Goal: Task Accomplishment & Management: Complete application form

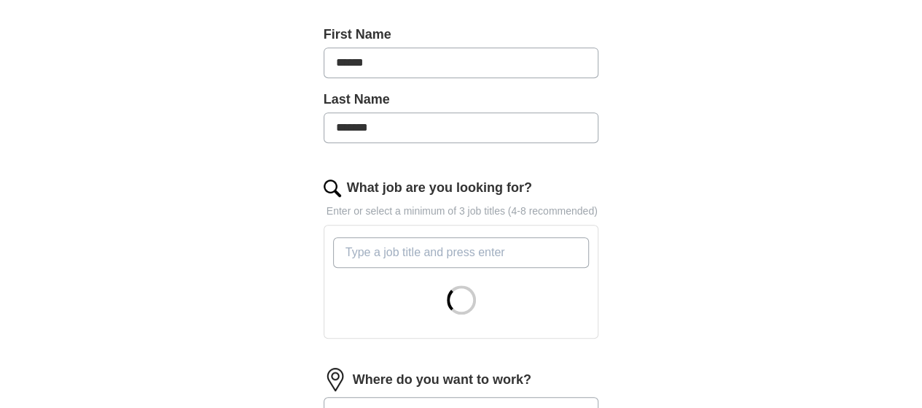
scroll to position [374, 0]
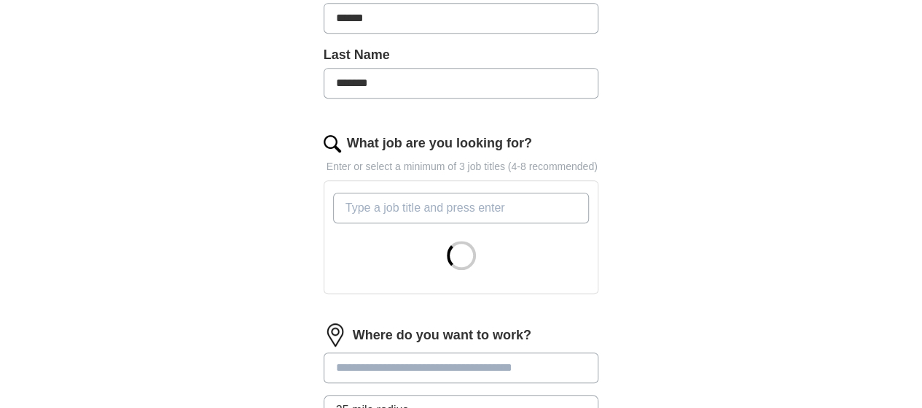
click at [358, 192] on input "What job are you looking for?" at bounding box center [461, 207] width 257 height 31
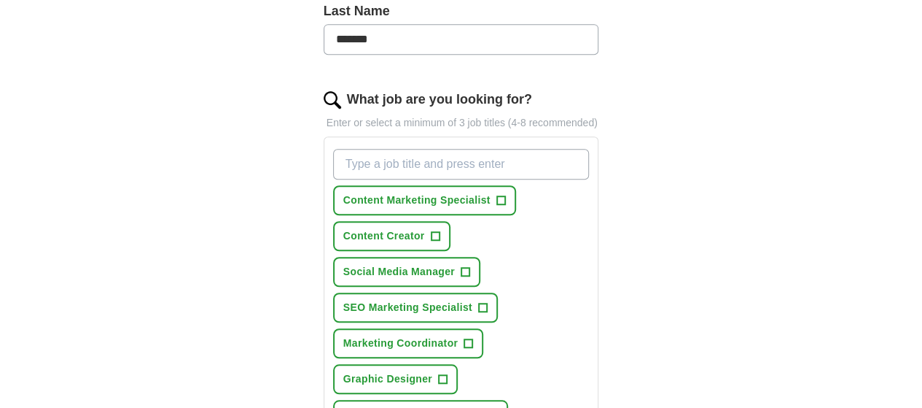
scroll to position [421, 0]
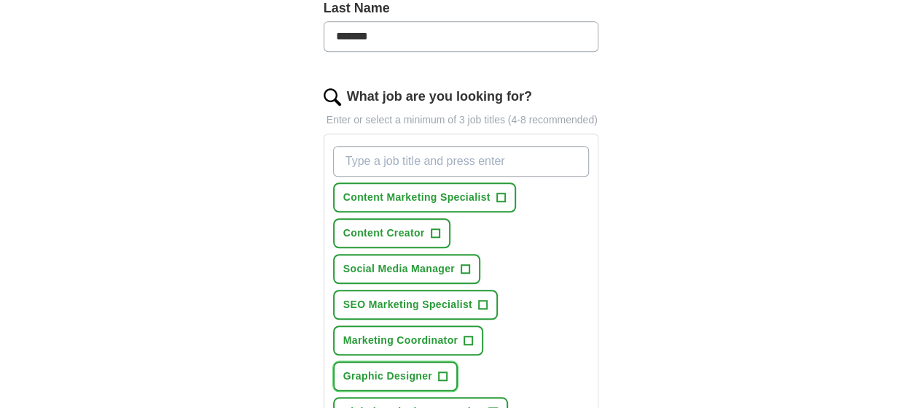
click at [458, 361] on button "Graphic Designer +" at bounding box center [395, 376] width 125 height 30
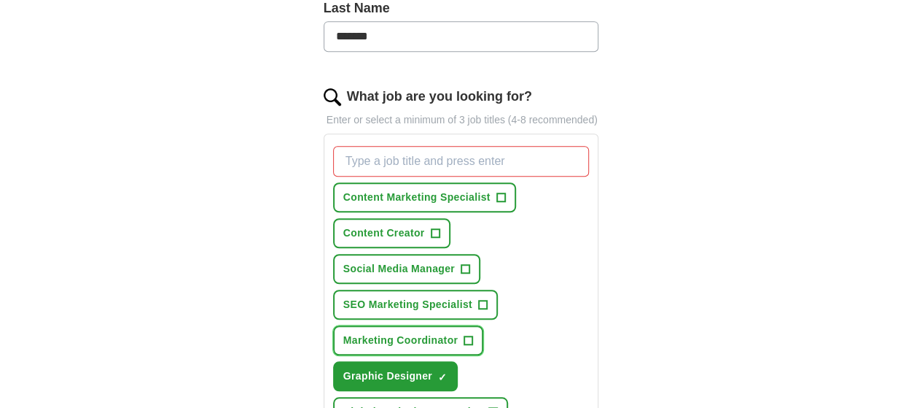
click at [378, 332] on span "Marketing Coordinator" at bounding box center [400, 339] width 114 height 15
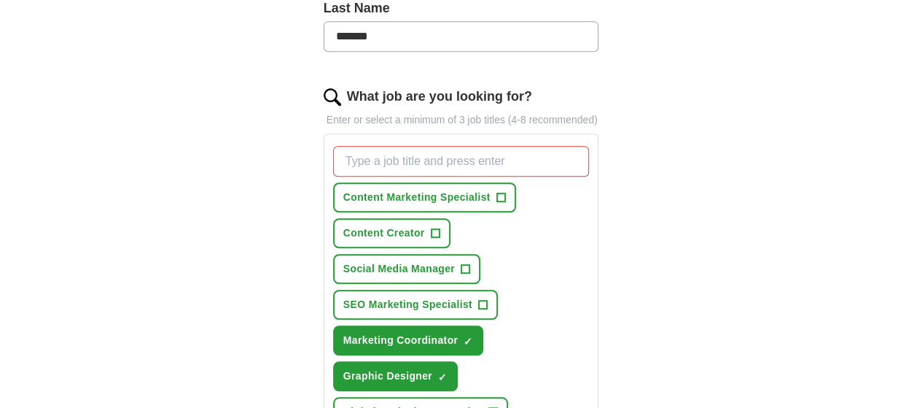
click at [389, 146] on input "What job are you looking for?" at bounding box center [461, 161] width 257 height 31
type input "brand"
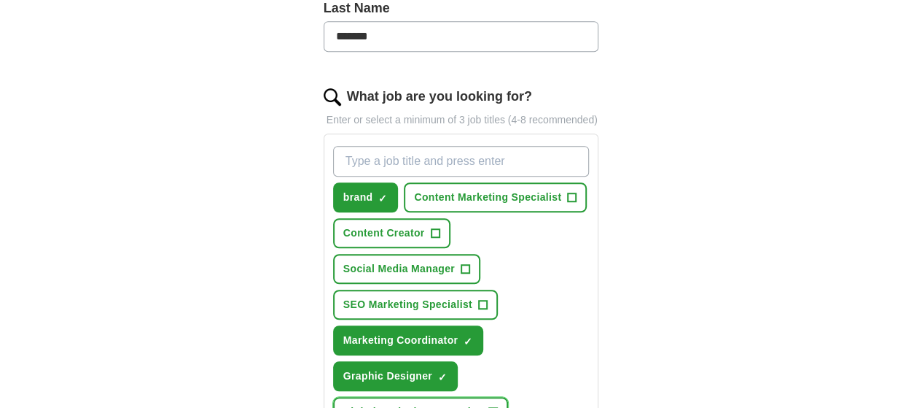
click at [464, 397] on button "Digital Marketing Executive +" at bounding box center [421, 412] width 176 height 30
click at [361, 146] on input "What job are you looking for?" at bounding box center [461, 161] width 257 height 31
type input "writer"
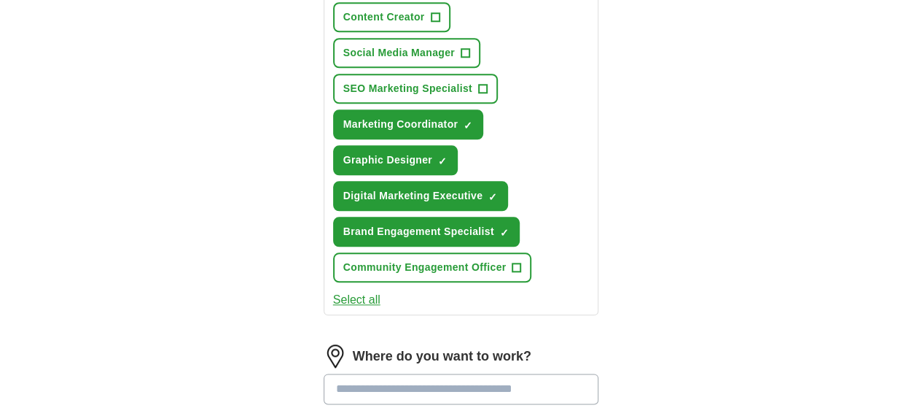
scroll to position [673, 0]
click at [426, 373] on input "text" at bounding box center [462, 388] width 276 height 31
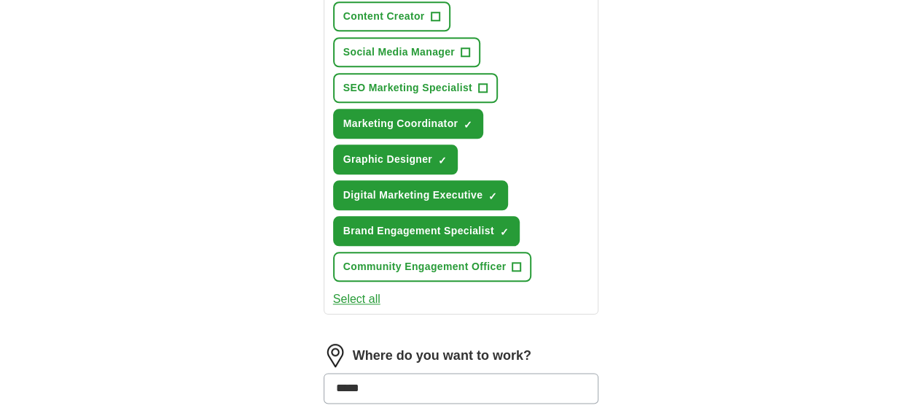
type input "******"
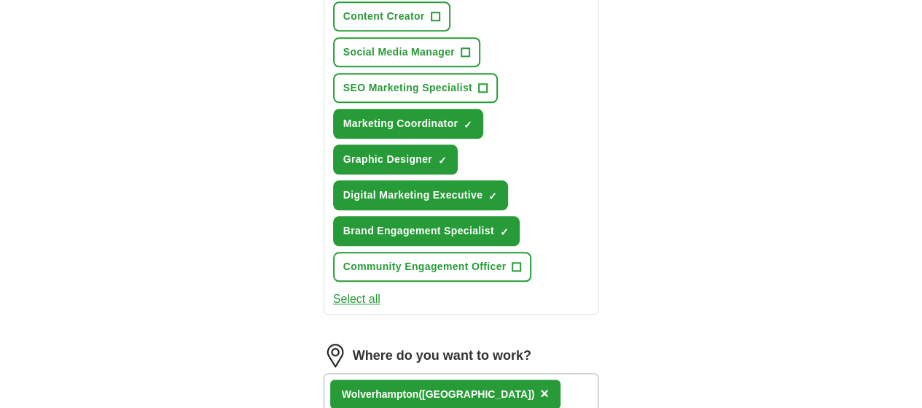
scroll to position [828, 0]
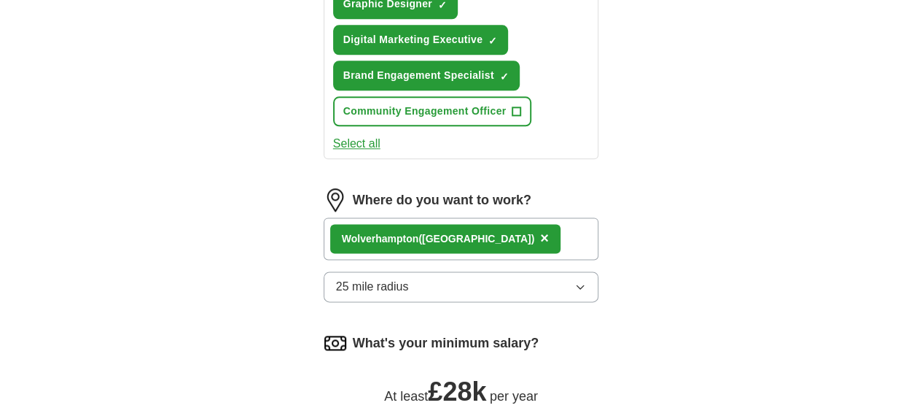
drag, startPoint x: 308, startPoint y: 267, endPoint x: 340, endPoint y: 268, distance: 32.1
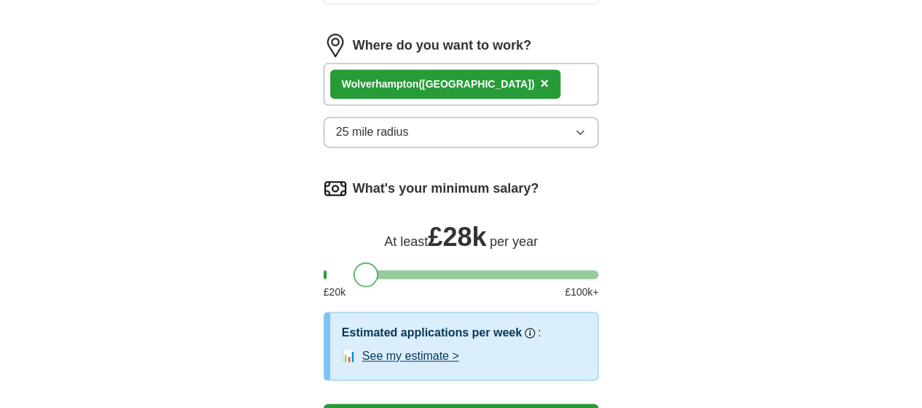
scroll to position [984, 0]
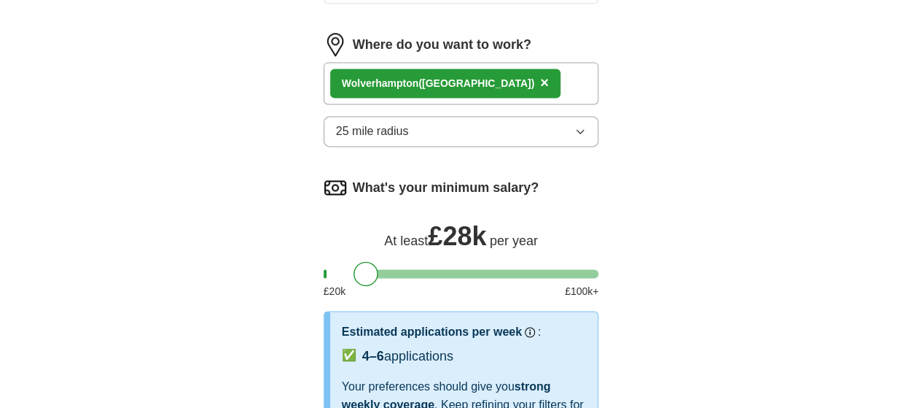
select select "**"
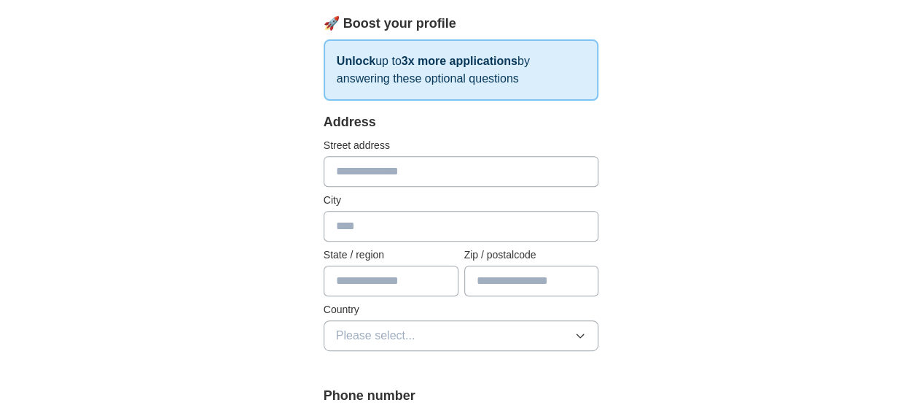
scroll to position [225, 0]
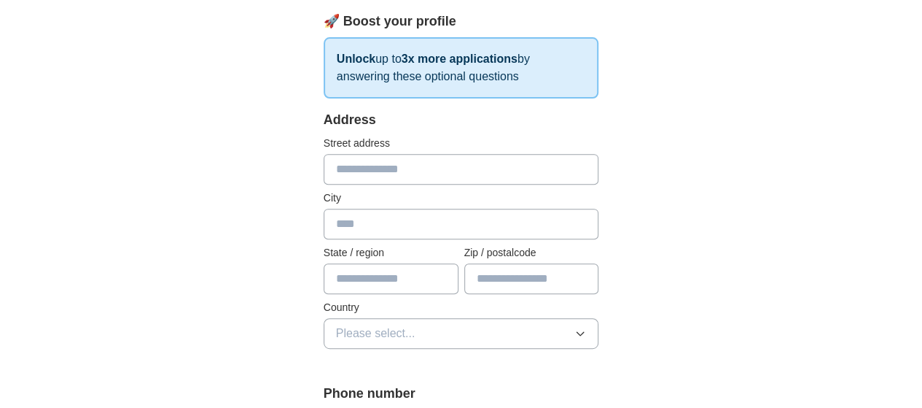
click at [394, 166] on input "text" at bounding box center [462, 169] width 276 height 31
click at [518, 279] on input "text" at bounding box center [531, 278] width 135 height 31
type input "********"
click at [378, 167] on input "text" at bounding box center [462, 169] width 276 height 31
type input "**********"
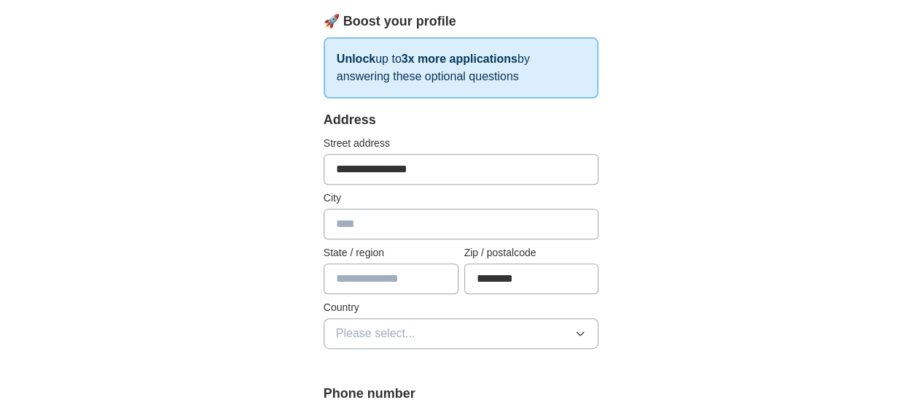
click at [346, 217] on input "text" at bounding box center [462, 224] width 276 height 31
type input "**********"
click at [349, 271] on input "text" at bounding box center [391, 278] width 135 height 31
type input "**********"
click at [353, 332] on span "Please select..." at bounding box center [375, 332] width 79 height 17
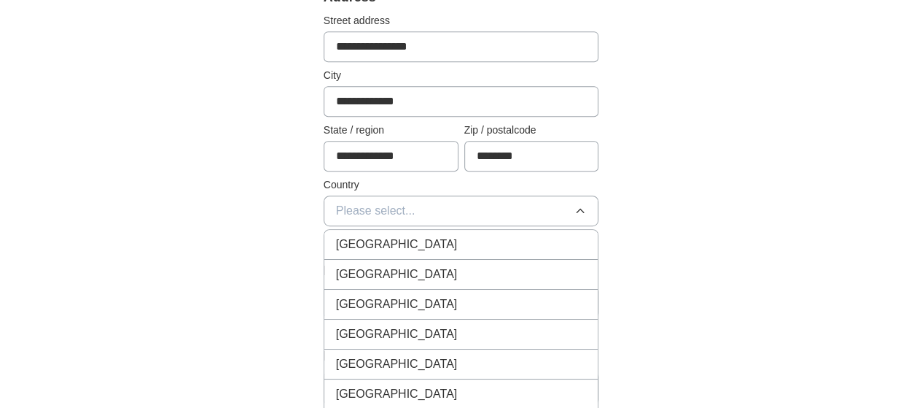
scroll to position [348, 0]
click at [344, 249] on span "[GEOGRAPHIC_DATA]" at bounding box center [397, 243] width 122 height 17
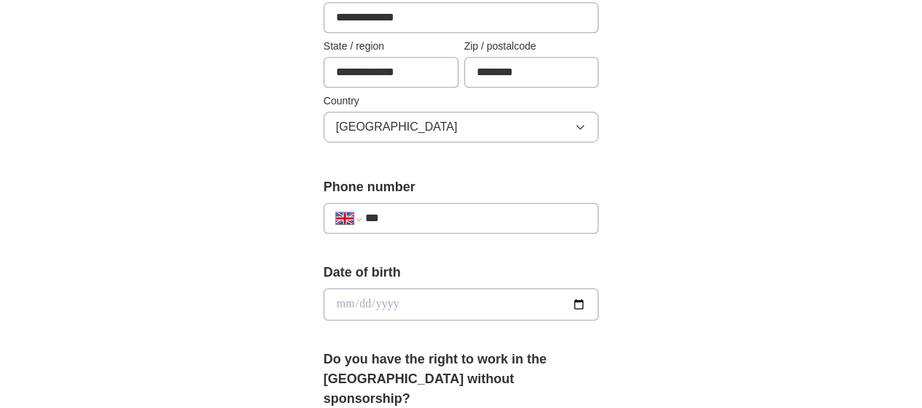
scroll to position [432, 0]
click at [418, 213] on input "***" at bounding box center [476, 217] width 222 height 17
type input "**********"
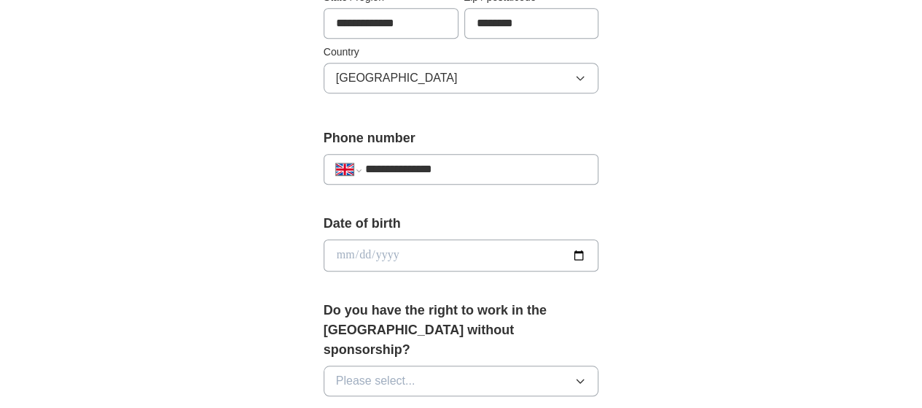
click at [415, 256] on input "date" at bounding box center [462, 255] width 276 height 32
type input "**********"
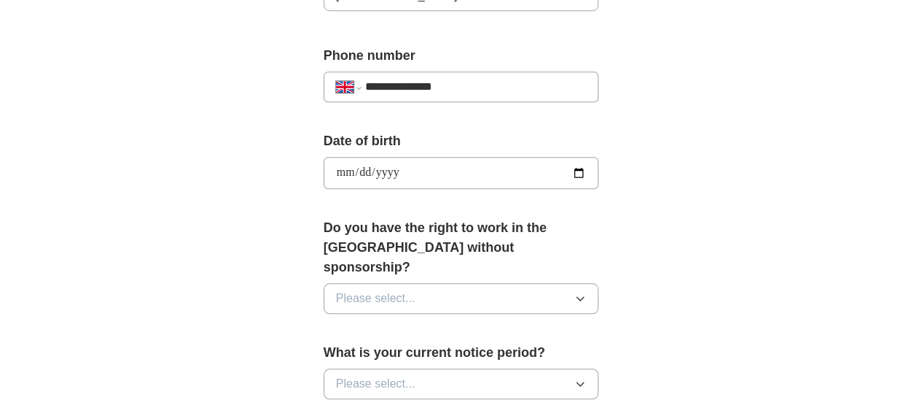
scroll to position [572, 0]
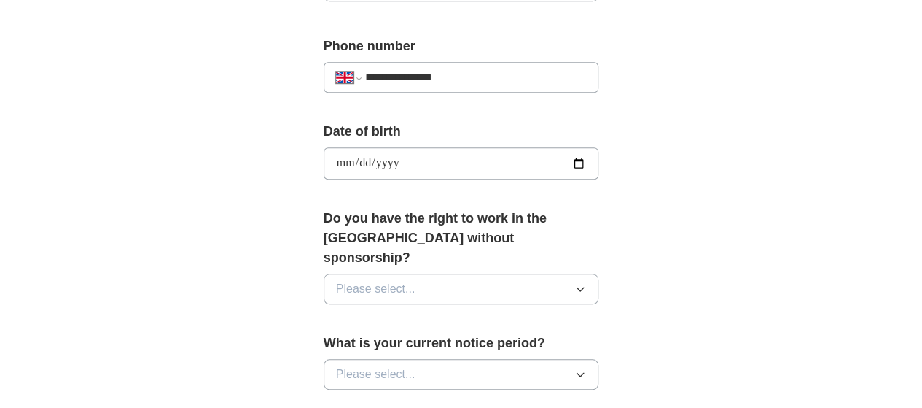
click at [395, 273] on button "Please select..." at bounding box center [462, 288] width 276 height 31
click at [376, 314] on div "Yes" at bounding box center [461, 322] width 251 height 17
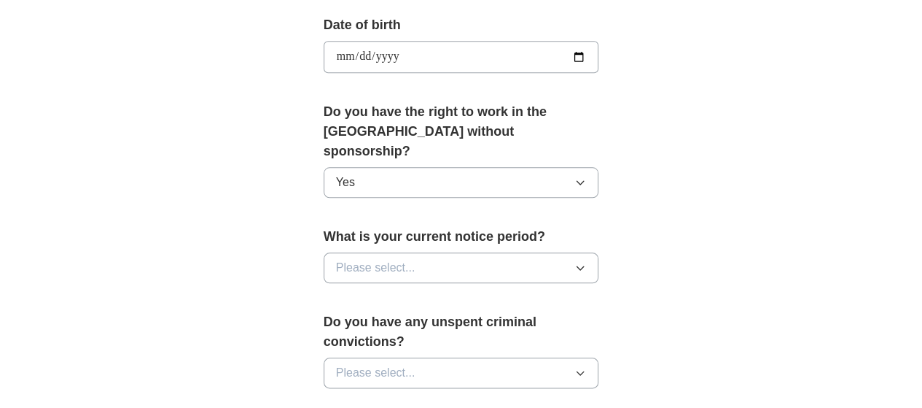
scroll to position [680, 0]
click at [378, 257] on span "Please select..." at bounding box center [375, 265] width 79 height 17
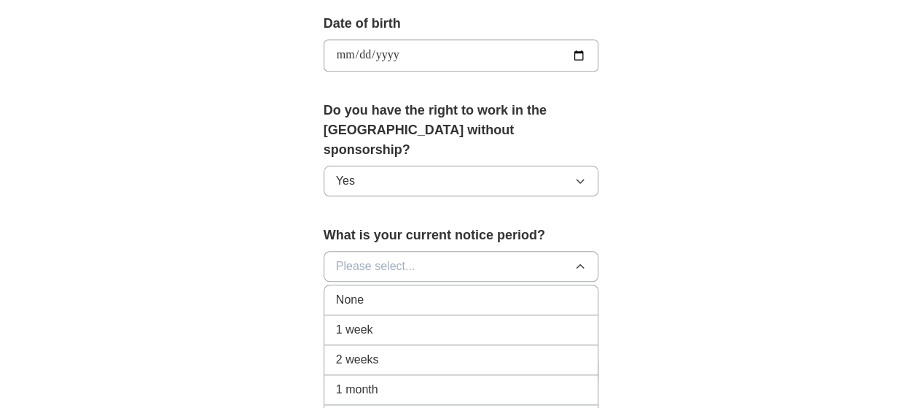
click at [362, 381] on div "1 month" at bounding box center [461, 389] width 251 height 17
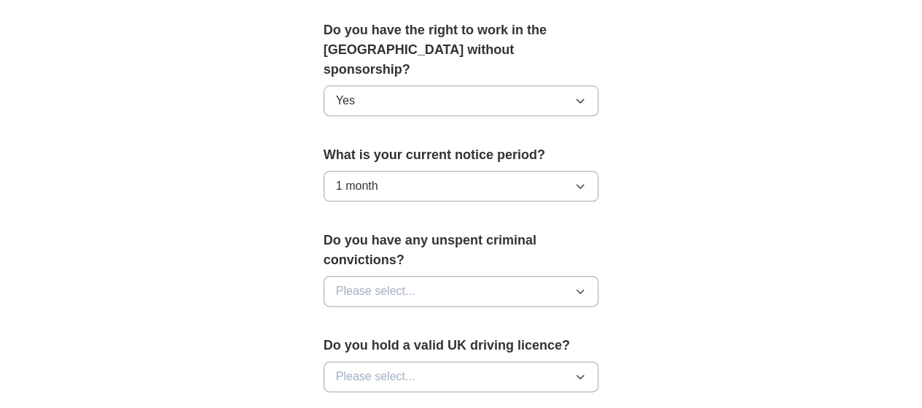
scroll to position [761, 0]
click at [375, 281] on span "Please select..." at bounding box center [375, 289] width 79 height 17
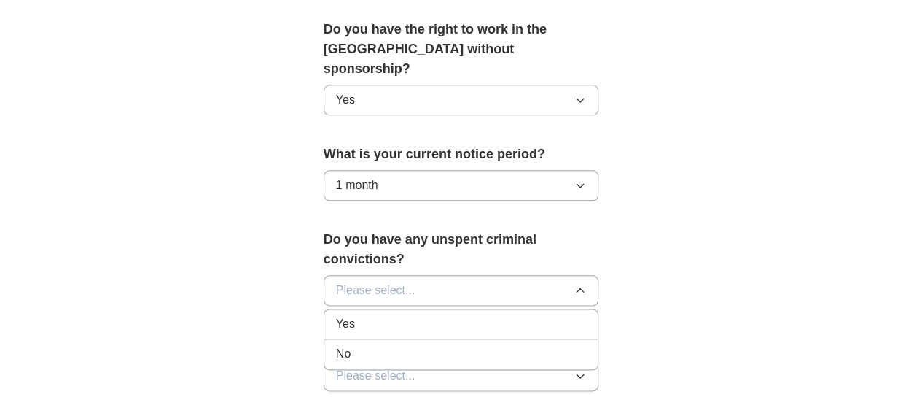
click at [364, 345] on div "No" at bounding box center [461, 353] width 251 height 17
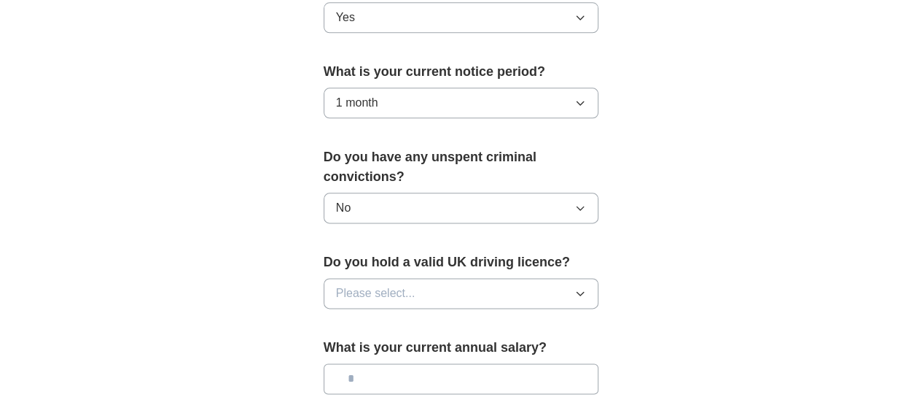
scroll to position [844, 0]
click at [359, 264] on div "Do you hold a valid UK driving licence? Please select..." at bounding box center [462, 286] width 276 height 68
click at [352, 284] on span "Please select..." at bounding box center [375, 292] width 79 height 17
click at [355, 317] on div "Yes" at bounding box center [461, 325] width 251 height 17
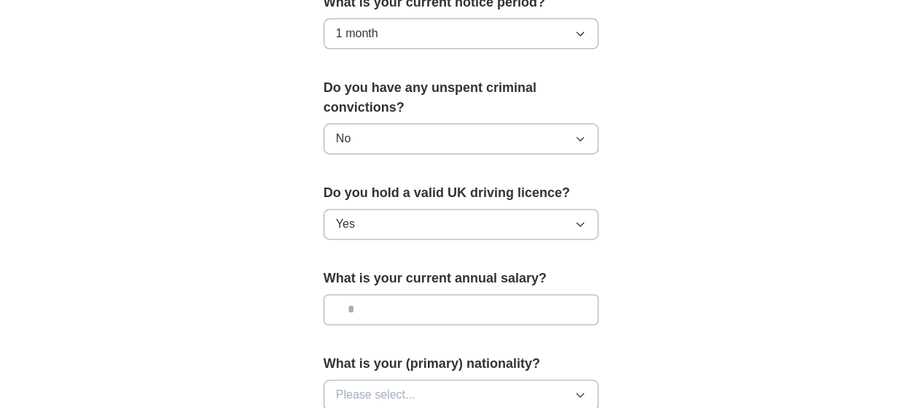
scroll to position [914, 0]
click at [352, 292] on input "text" at bounding box center [462, 307] width 276 height 31
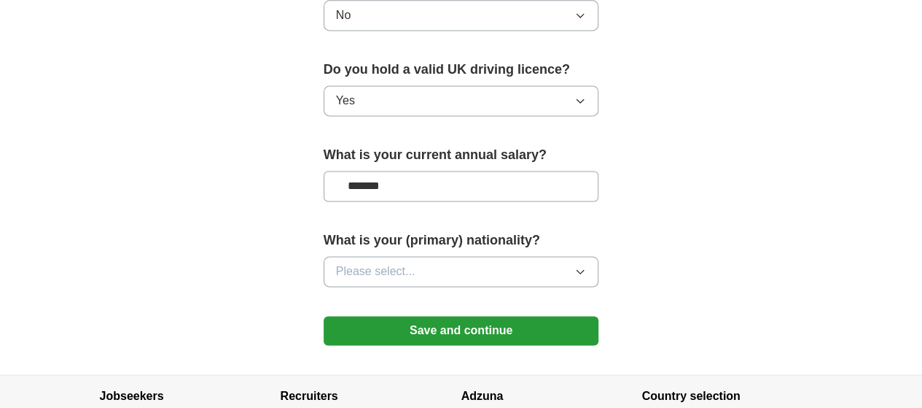
scroll to position [1036, 0]
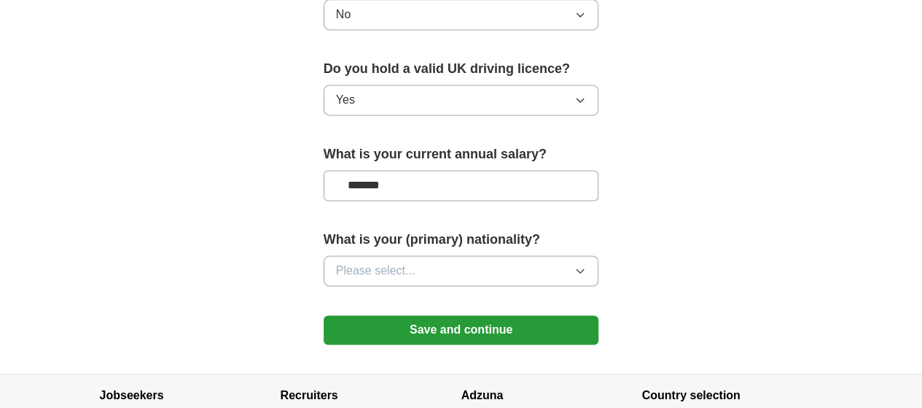
type input "*******"
click at [331, 255] on button "Please select..." at bounding box center [462, 270] width 276 height 31
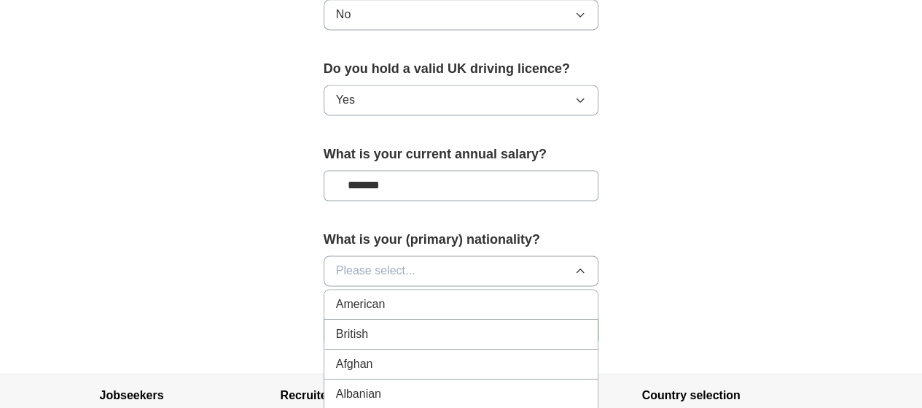
click at [346, 325] on div "British" at bounding box center [461, 333] width 251 height 17
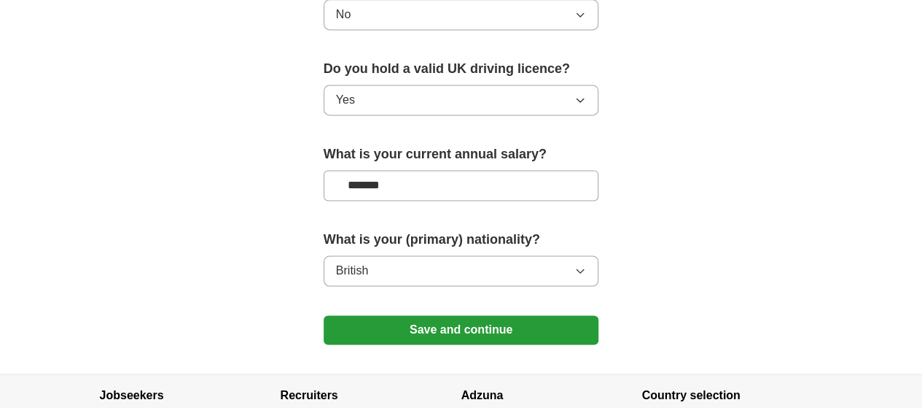
click at [360, 315] on button "Save and continue" at bounding box center [462, 329] width 276 height 29
